Goal: Task Accomplishment & Management: Complete application form

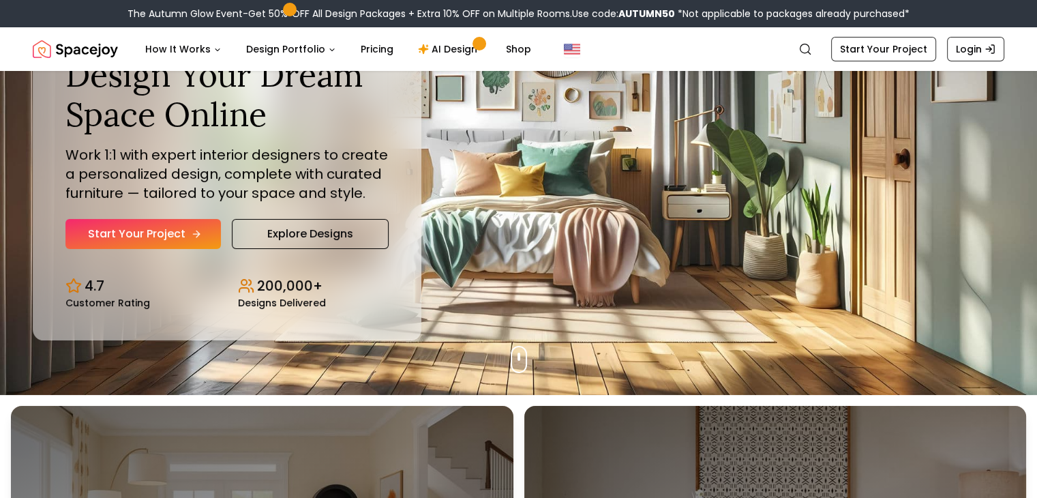
scroll to position [104, 0]
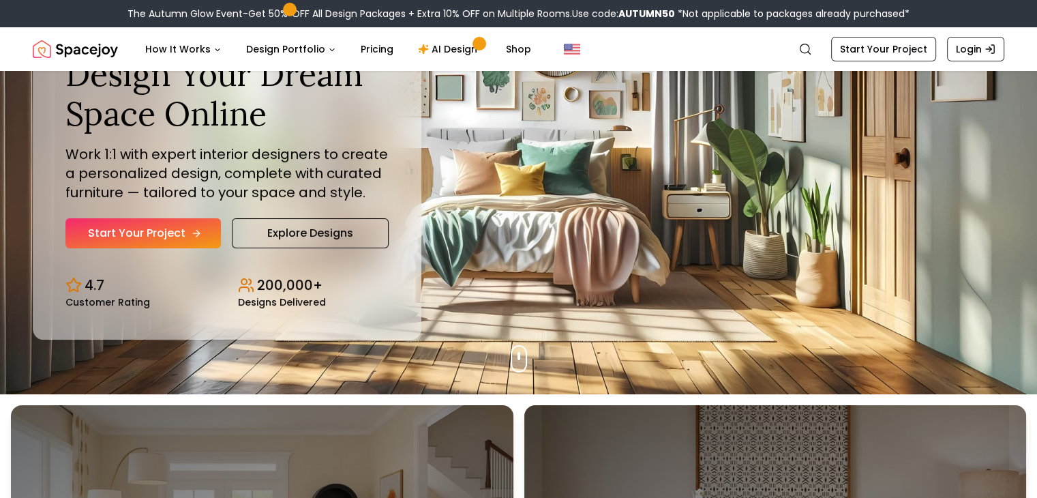
click at [153, 237] on link "Start Your Project" at bounding box center [142, 233] width 155 height 30
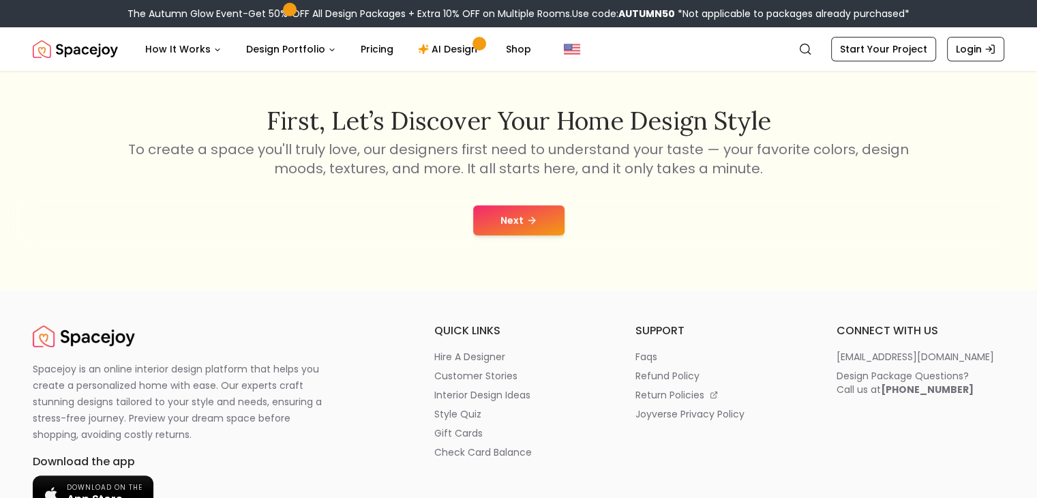
scroll to position [205, 0]
click at [522, 219] on button "Next" at bounding box center [518, 220] width 91 height 30
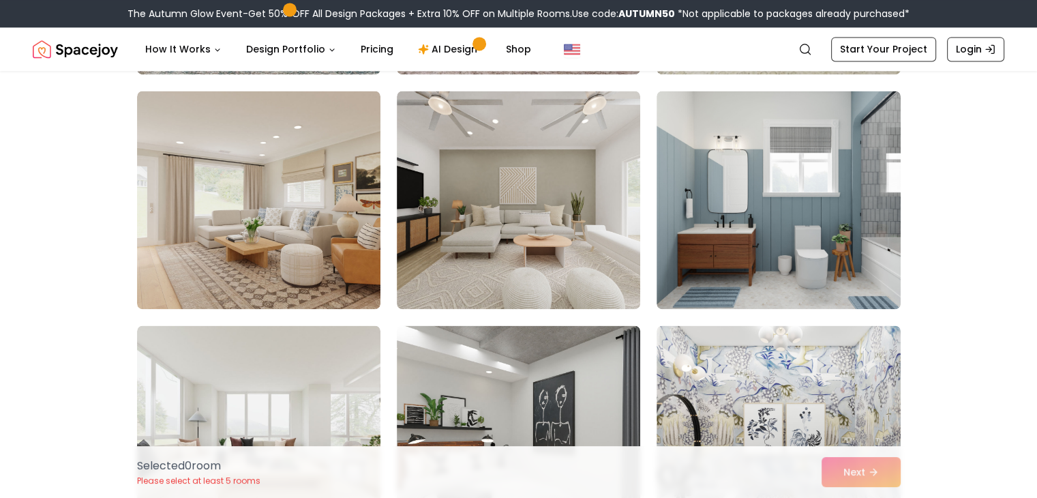
scroll to position [1972, 0]
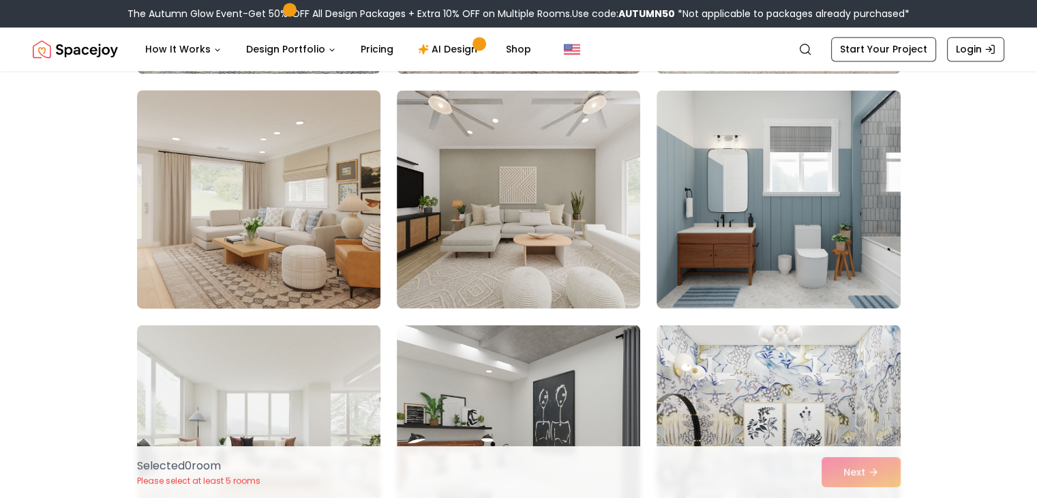
click at [337, 271] on img at bounding box center [259, 199] width 256 height 229
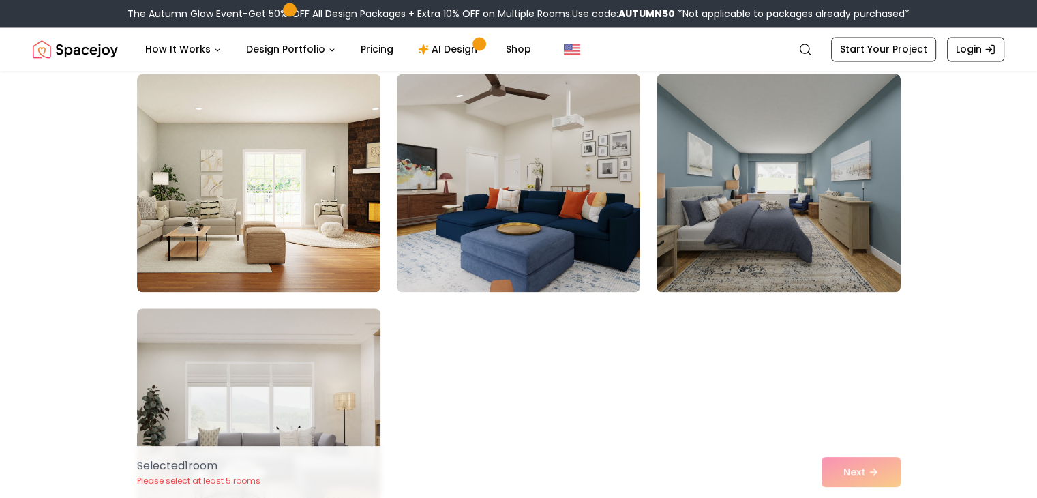
scroll to position [7617, 0]
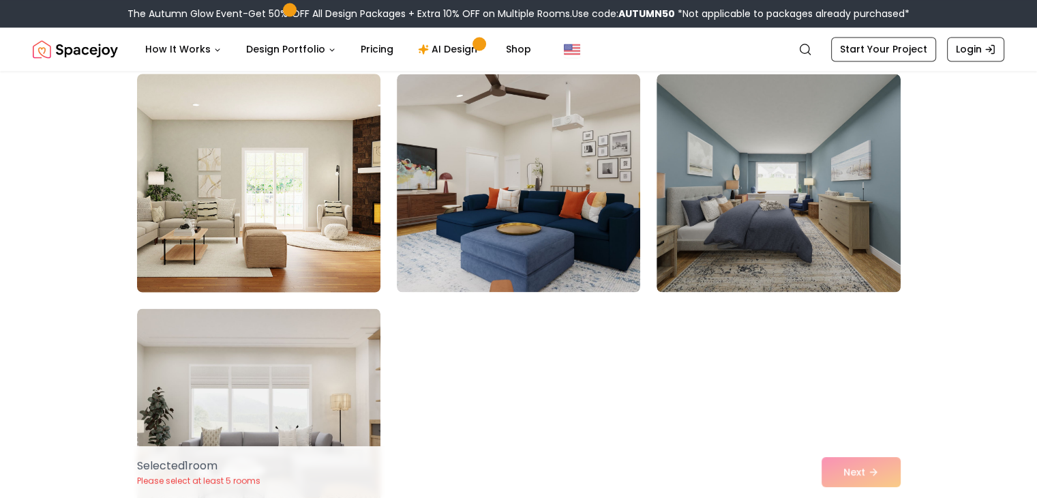
click at [284, 207] on img at bounding box center [259, 182] width 256 height 229
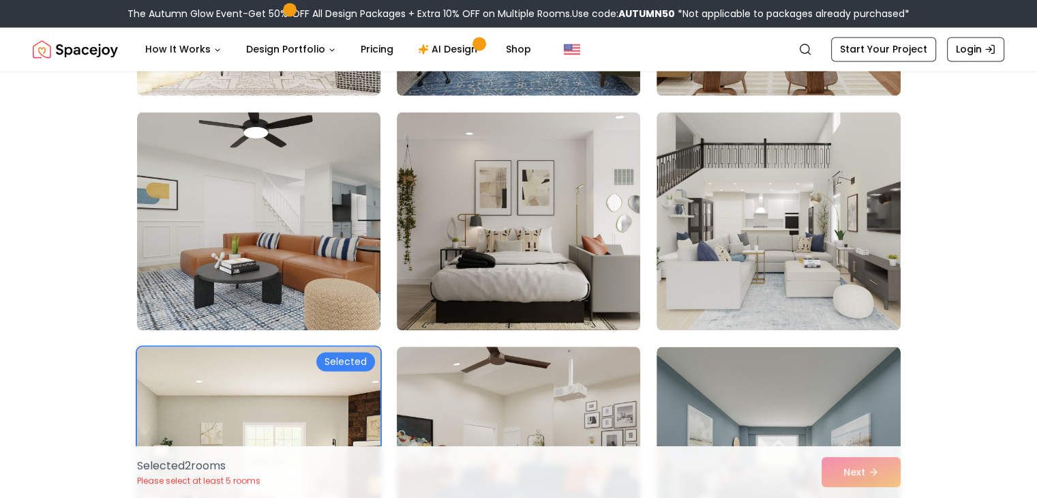
scroll to position [7344, 0]
click at [523, 263] on img at bounding box center [518, 221] width 243 height 218
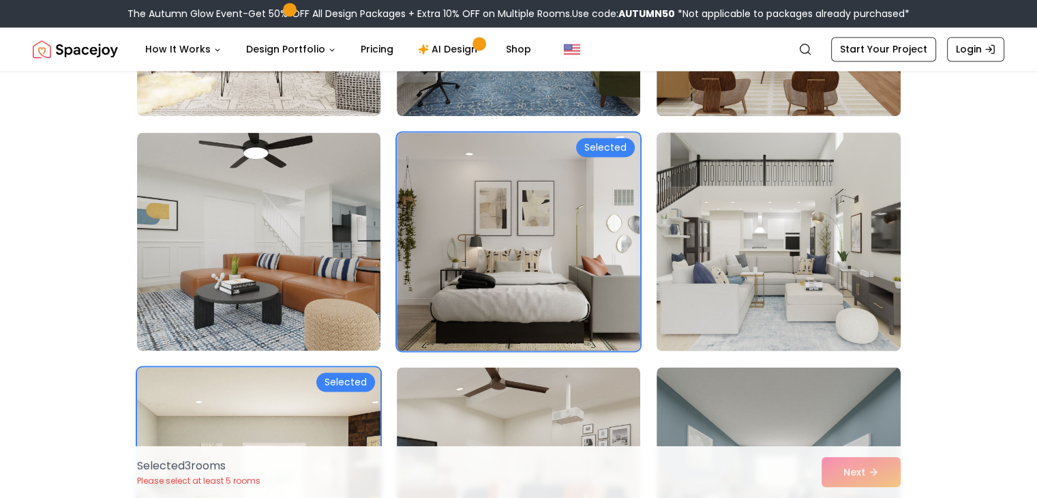
scroll to position [7323, 0]
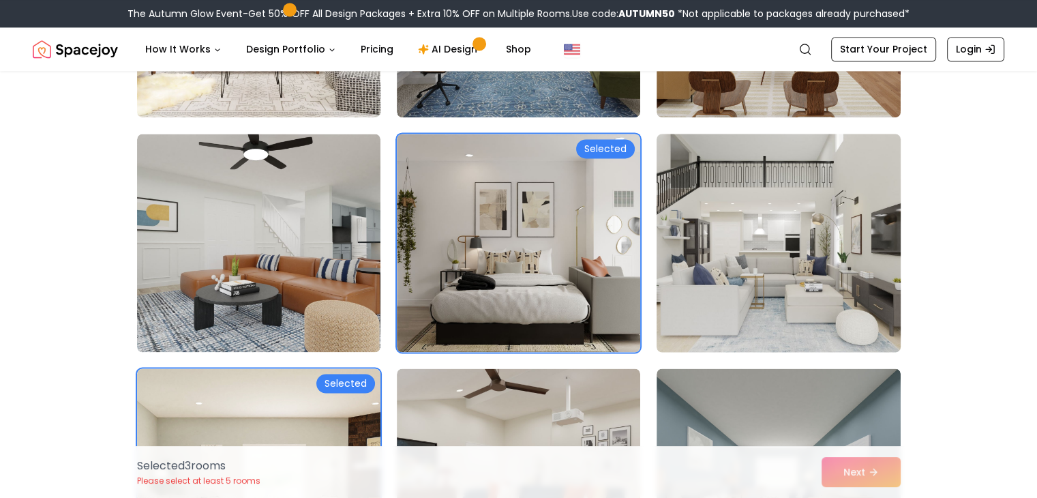
click at [749, 292] on img at bounding box center [778, 242] width 256 height 229
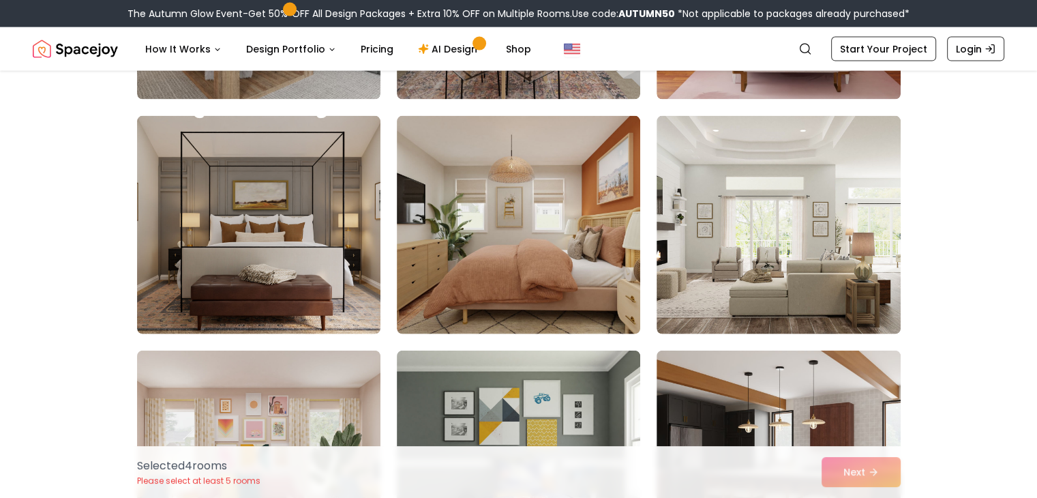
scroll to position [3117, 0]
